Goal: Information Seeking & Learning: Learn about a topic

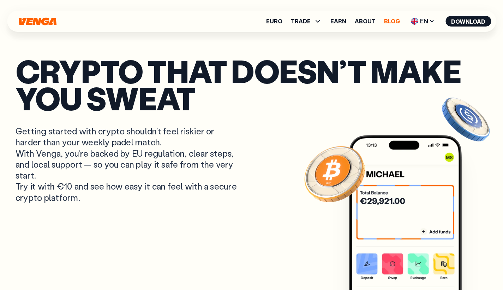
click at [393, 19] on link "Blog" at bounding box center [392, 21] width 16 height 6
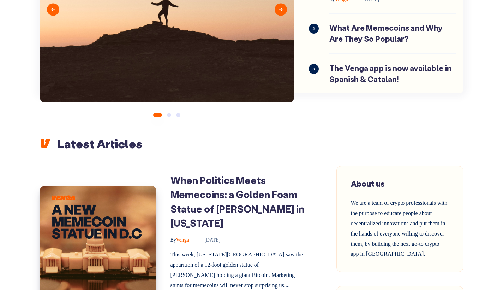
scroll to position [158, 0]
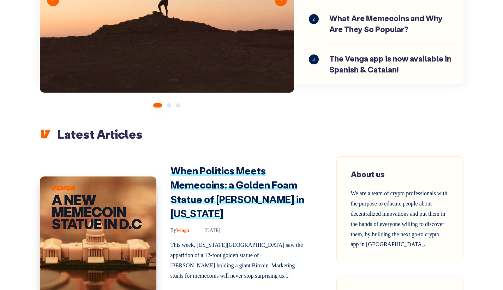
click at [200, 188] on link "When Politics Meets Memecoins: a Golden Foam Statue of Donald Trump in Washingt…" at bounding box center [238, 192] width 134 height 56
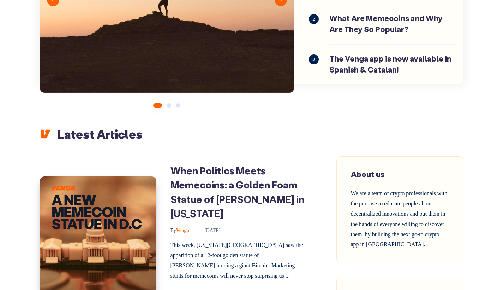
scroll to position [304, 0]
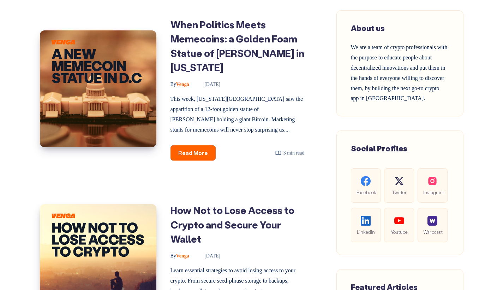
click at [202, 222] on h1 "How Not to Lose Access to Crypto and Secure Your Wallet" at bounding box center [238, 224] width 134 height 43
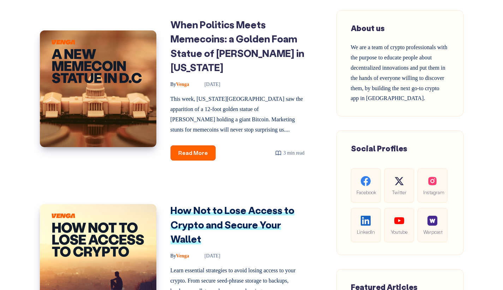
click at [188, 219] on link "How Not to Lose Access to Crypto and Secure Your Wallet" at bounding box center [233, 224] width 124 height 41
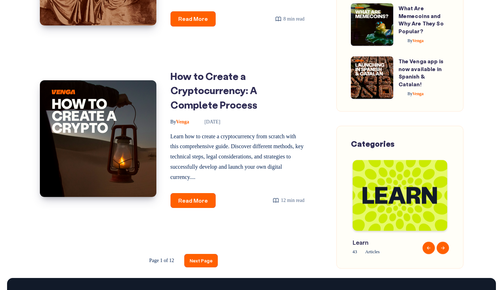
scroll to position [1114, 0]
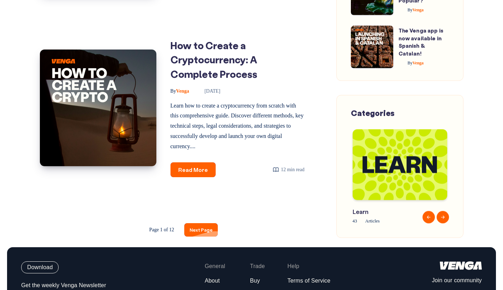
click at [196, 227] on link "Next Page" at bounding box center [201, 229] width 34 height 13
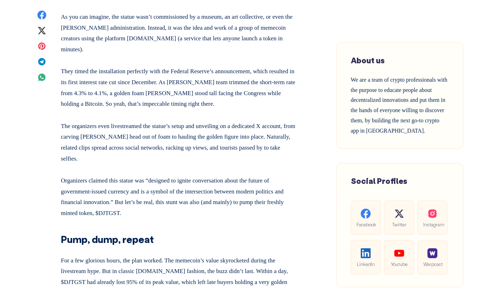
scroll to position [505, 0]
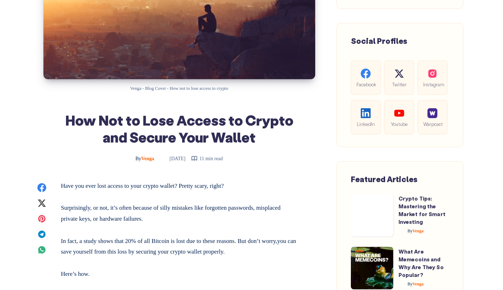
scroll to position [170, 0]
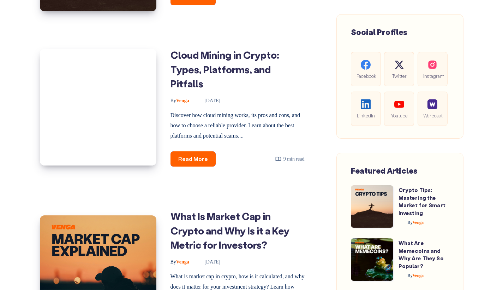
scroll to position [455, 0]
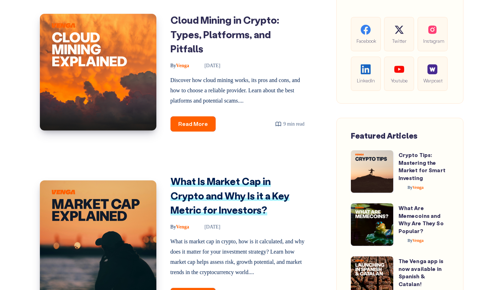
click at [202, 186] on link "What Is Market Cap in Crypto and Why Is it a Key Metric for Investors?" at bounding box center [230, 195] width 119 height 41
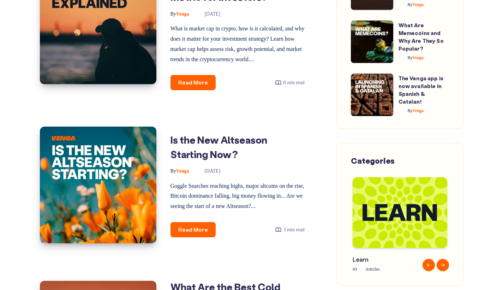
scroll to position [670, 0]
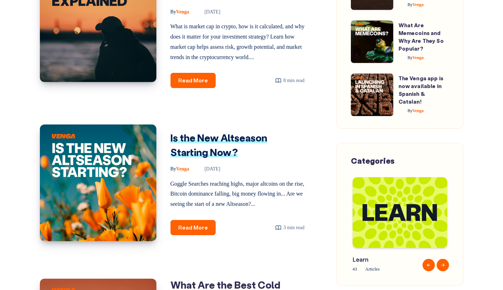
click at [246, 135] on link "Is the New Altseason Starting Now?" at bounding box center [219, 144] width 97 height 27
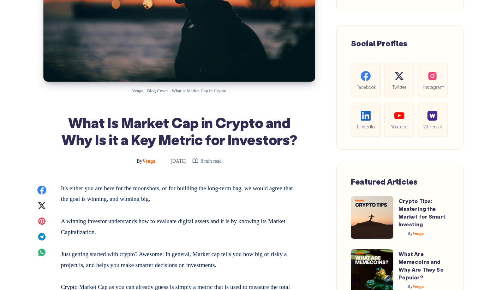
scroll to position [6, 0]
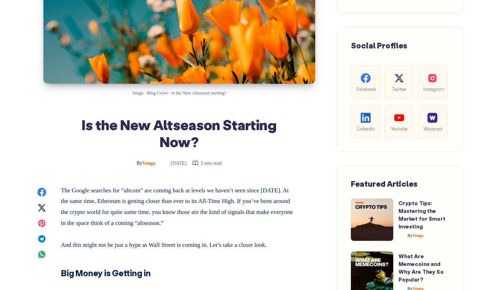
scroll to position [191, 0]
